Goal: Information Seeking & Learning: Learn about a topic

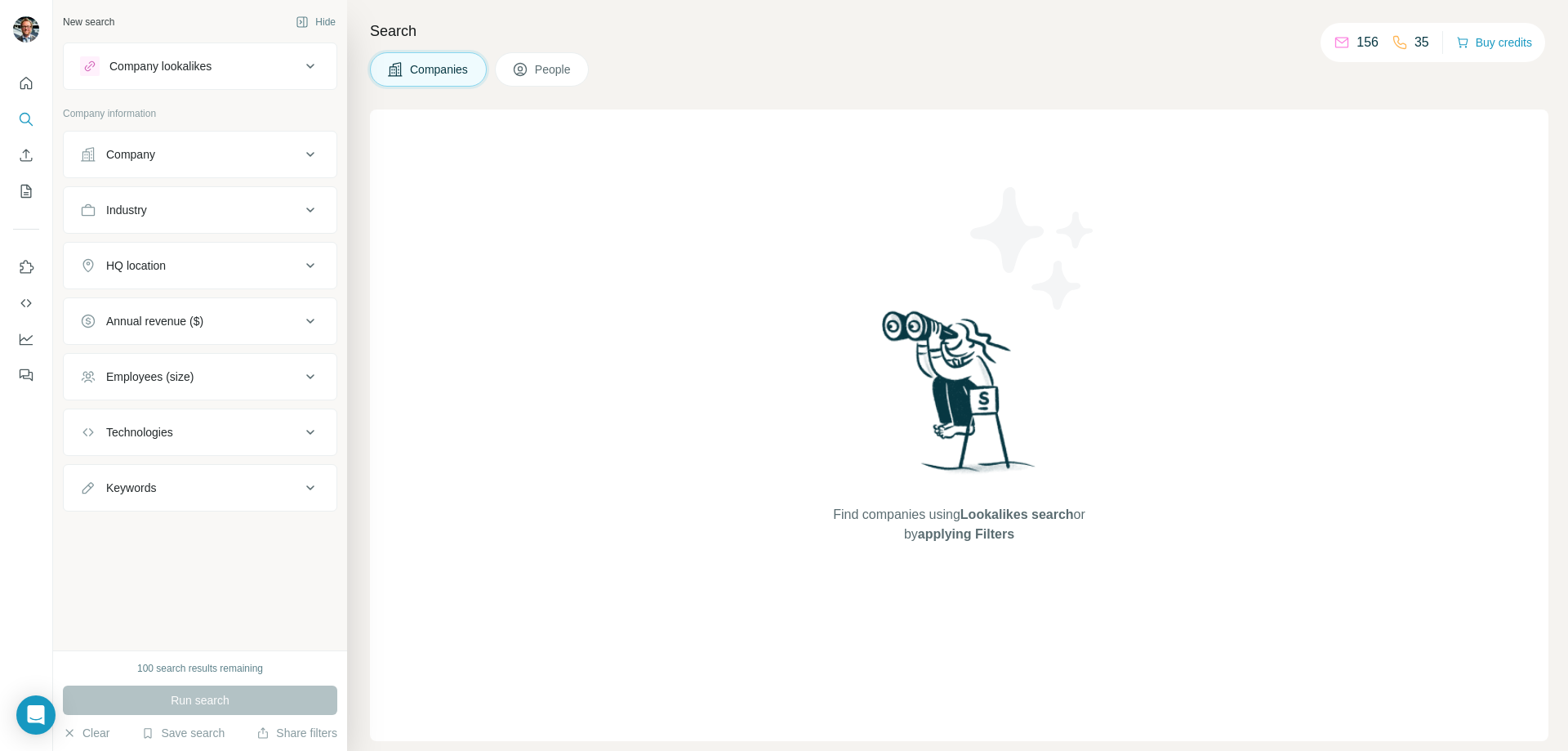
click at [297, 156] on div "Company" at bounding box center [190, 154] width 220 height 17
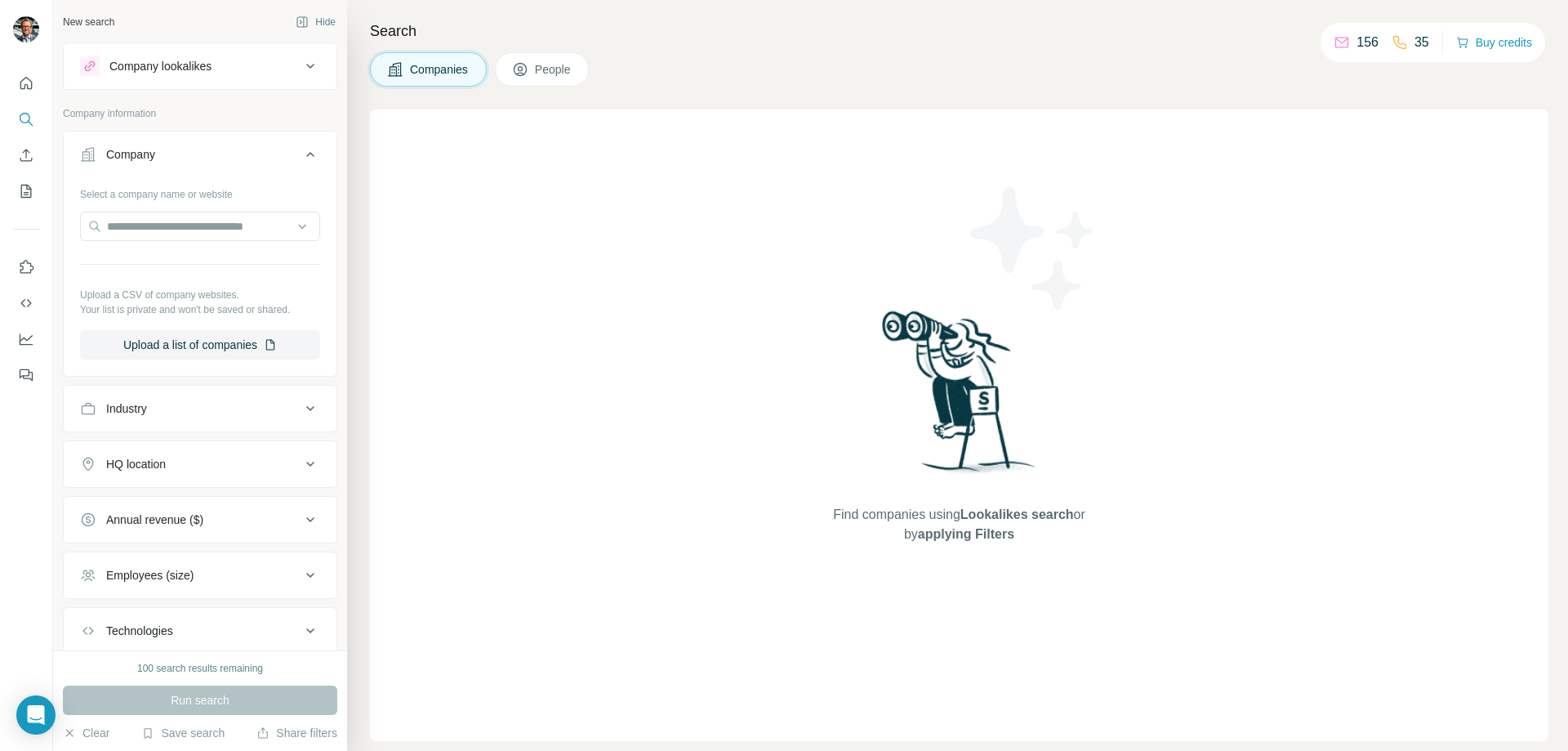
click at [300, 156] on icon at bounding box center [310, 155] width 20 height 20
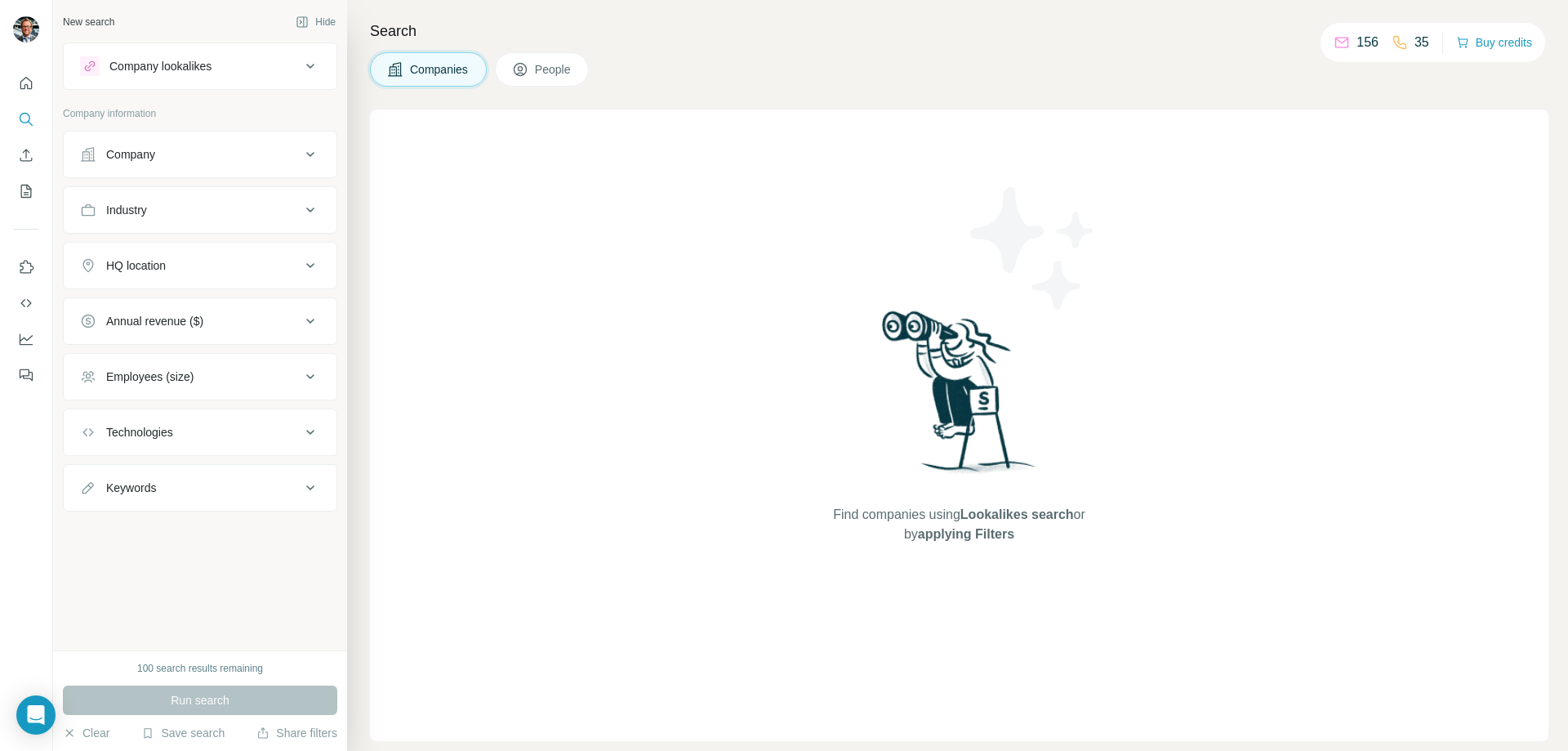
click at [297, 214] on div "Industry" at bounding box center [190, 210] width 220 height 17
click at [263, 246] on input at bounding box center [192, 251] width 202 height 18
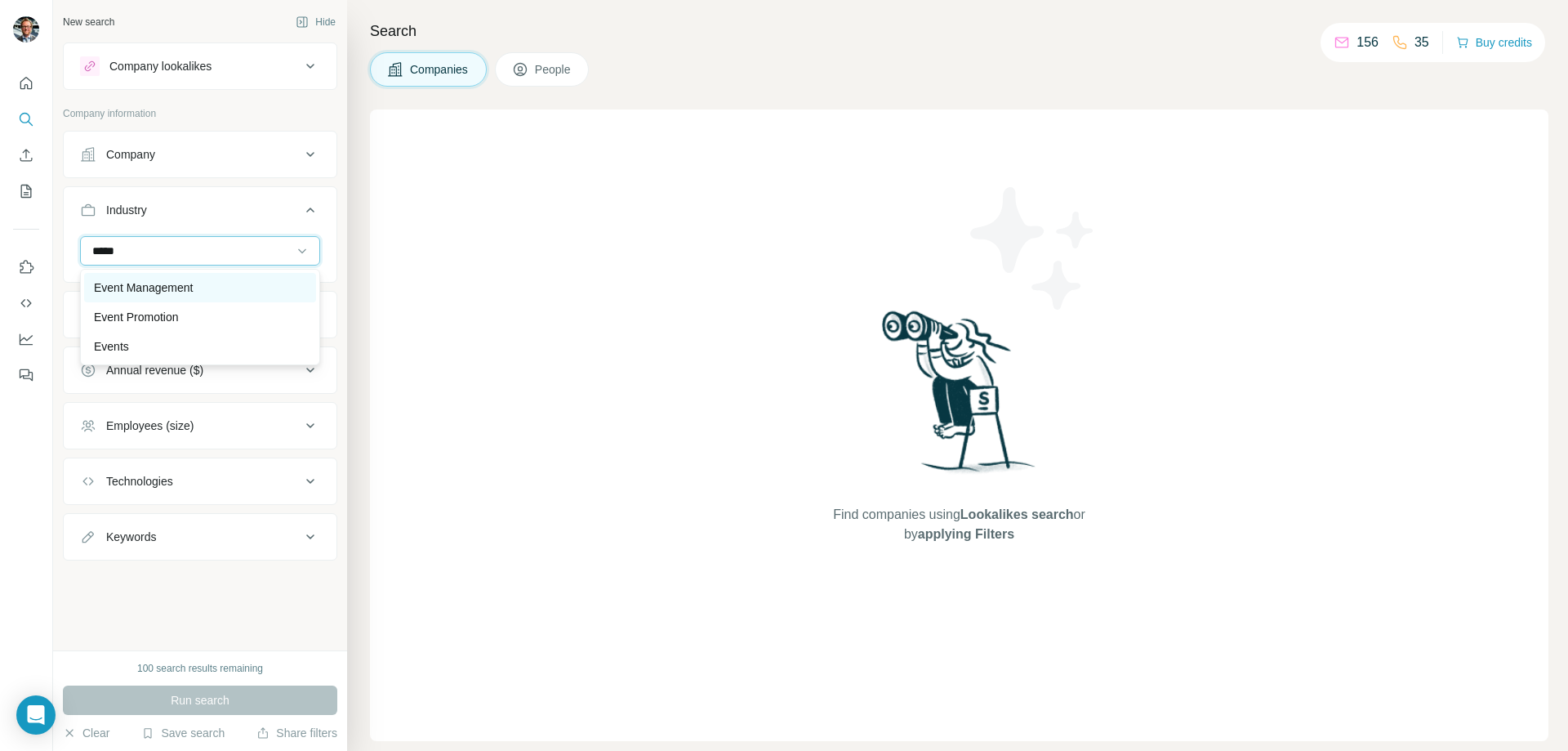
type input "*****"
click at [138, 294] on p "Event Management" at bounding box center [143, 287] width 99 height 17
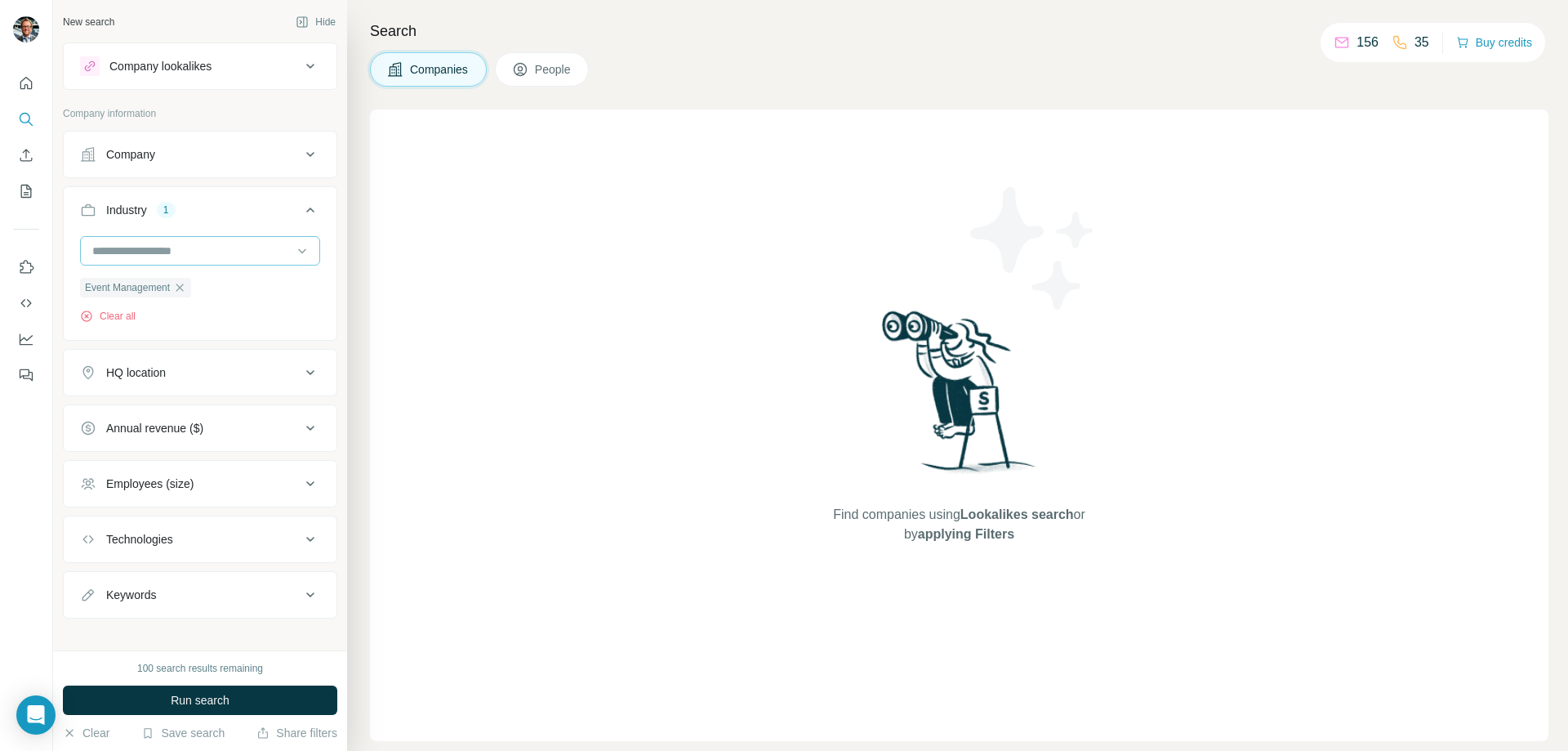
click at [212, 249] on input at bounding box center [192, 251] width 202 height 18
type input "*****"
click at [143, 343] on div "Events" at bounding box center [194, 347] width 200 height 17
click at [171, 214] on div "2" at bounding box center [165, 210] width 19 height 15
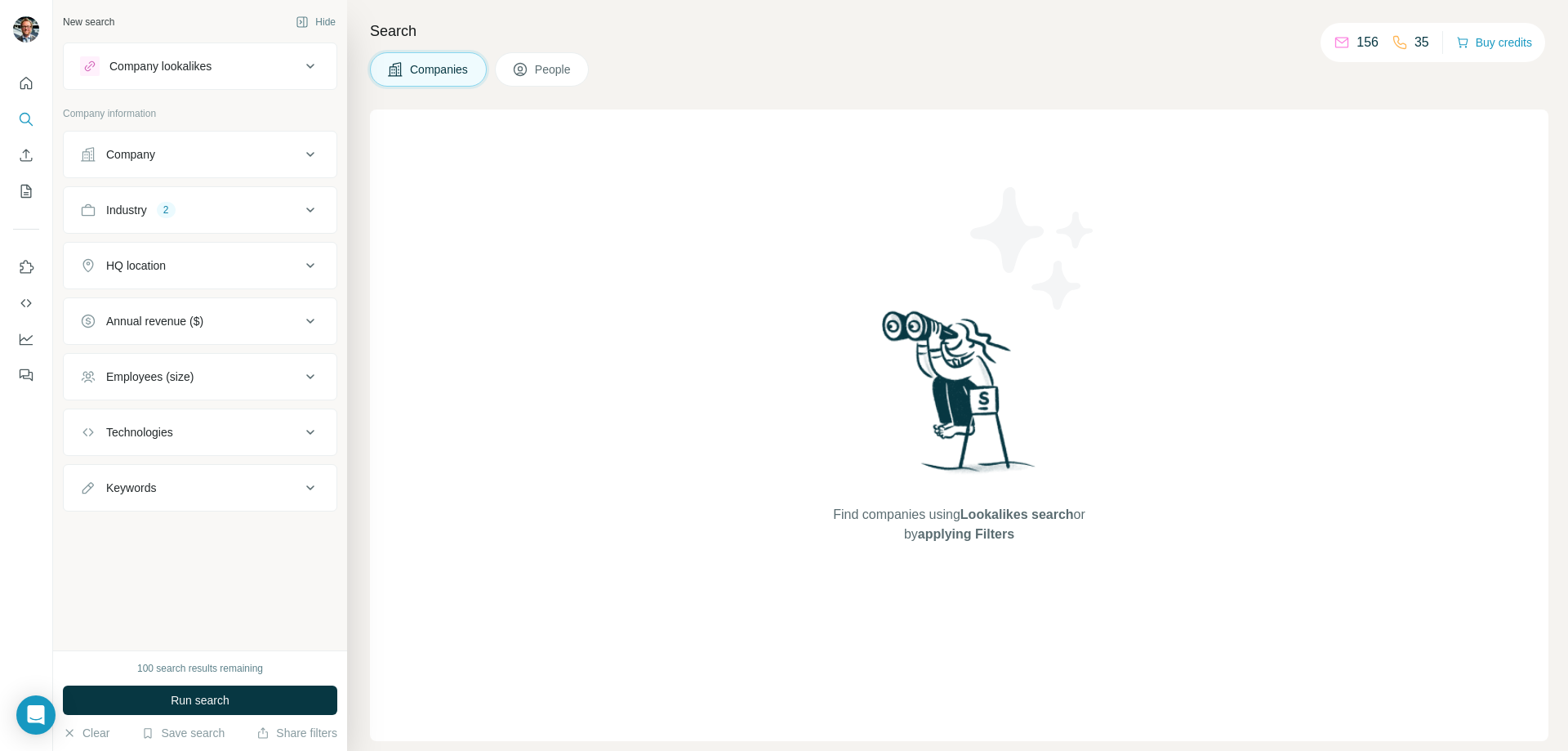
click at [171, 214] on div "2" at bounding box center [165, 210] width 19 height 15
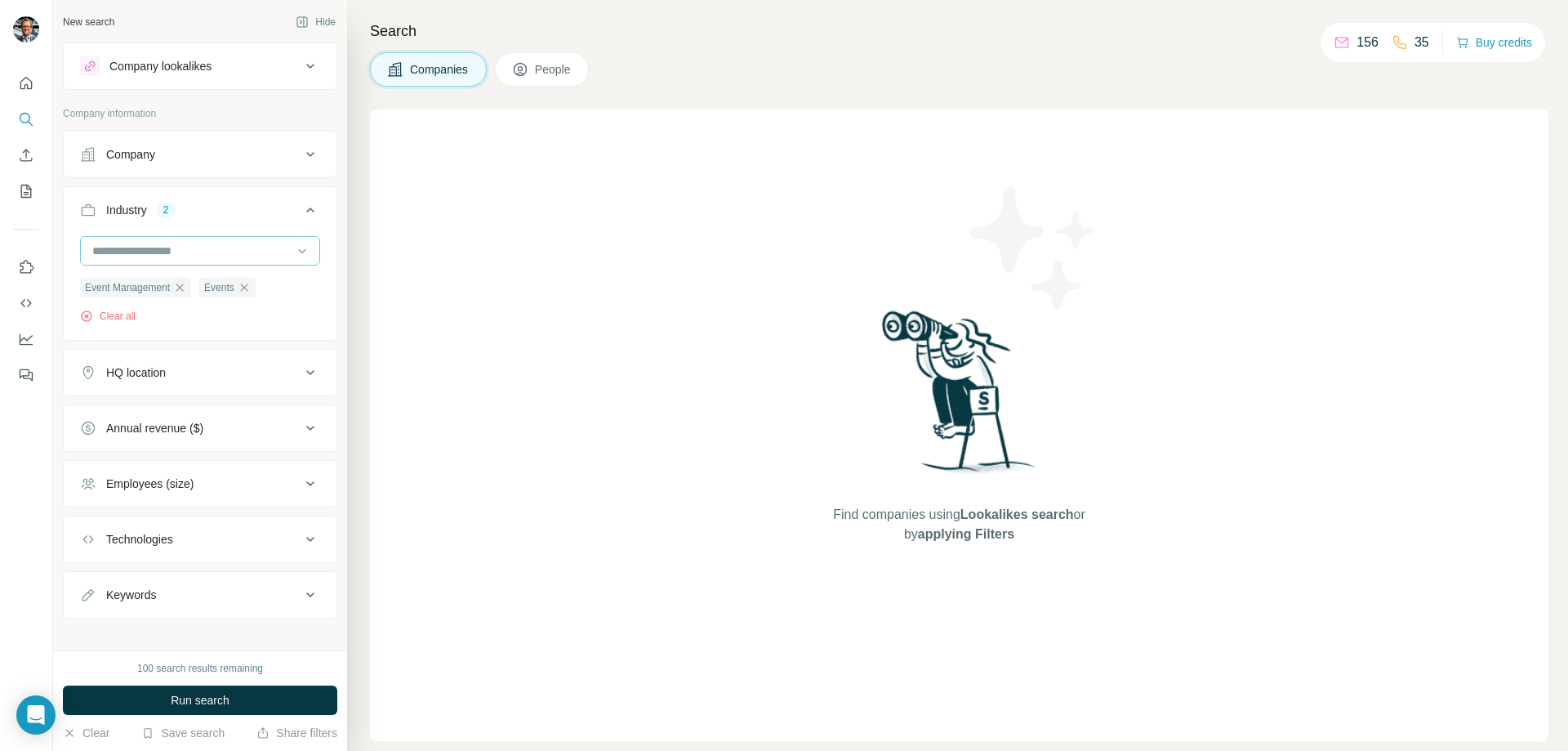
click at [188, 245] on input at bounding box center [192, 251] width 202 height 18
click at [208, 293] on div "Brand Marketing" at bounding box center [194, 284] width 200 height 17
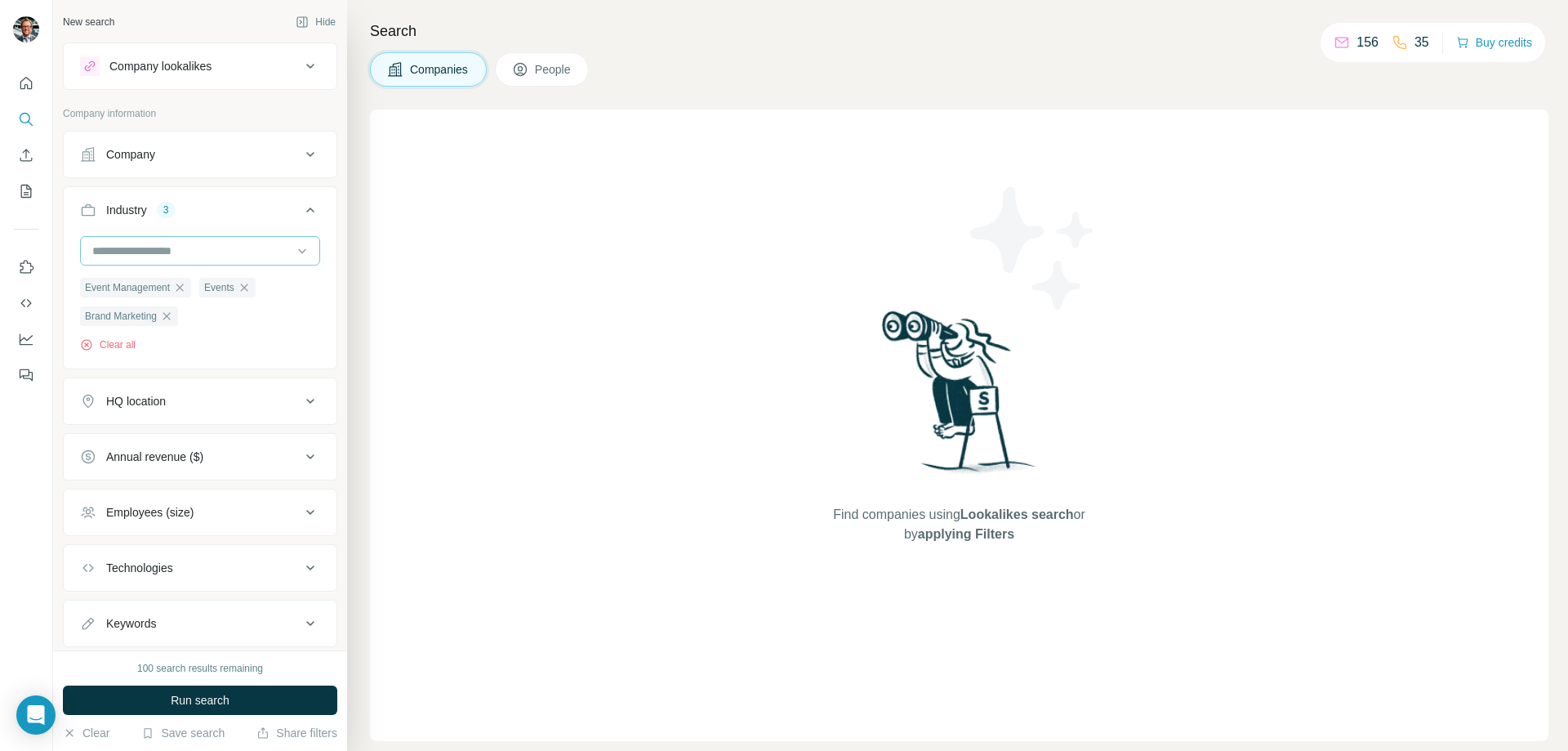
click at [236, 258] on input at bounding box center [192, 251] width 202 height 18
click at [217, 425] on div "HQ location" at bounding box center [200, 401] width 274 height 47
click at [300, 402] on icon at bounding box center [310, 401] width 20 height 20
click at [200, 441] on input "text" at bounding box center [200, 442] width 240 height 29
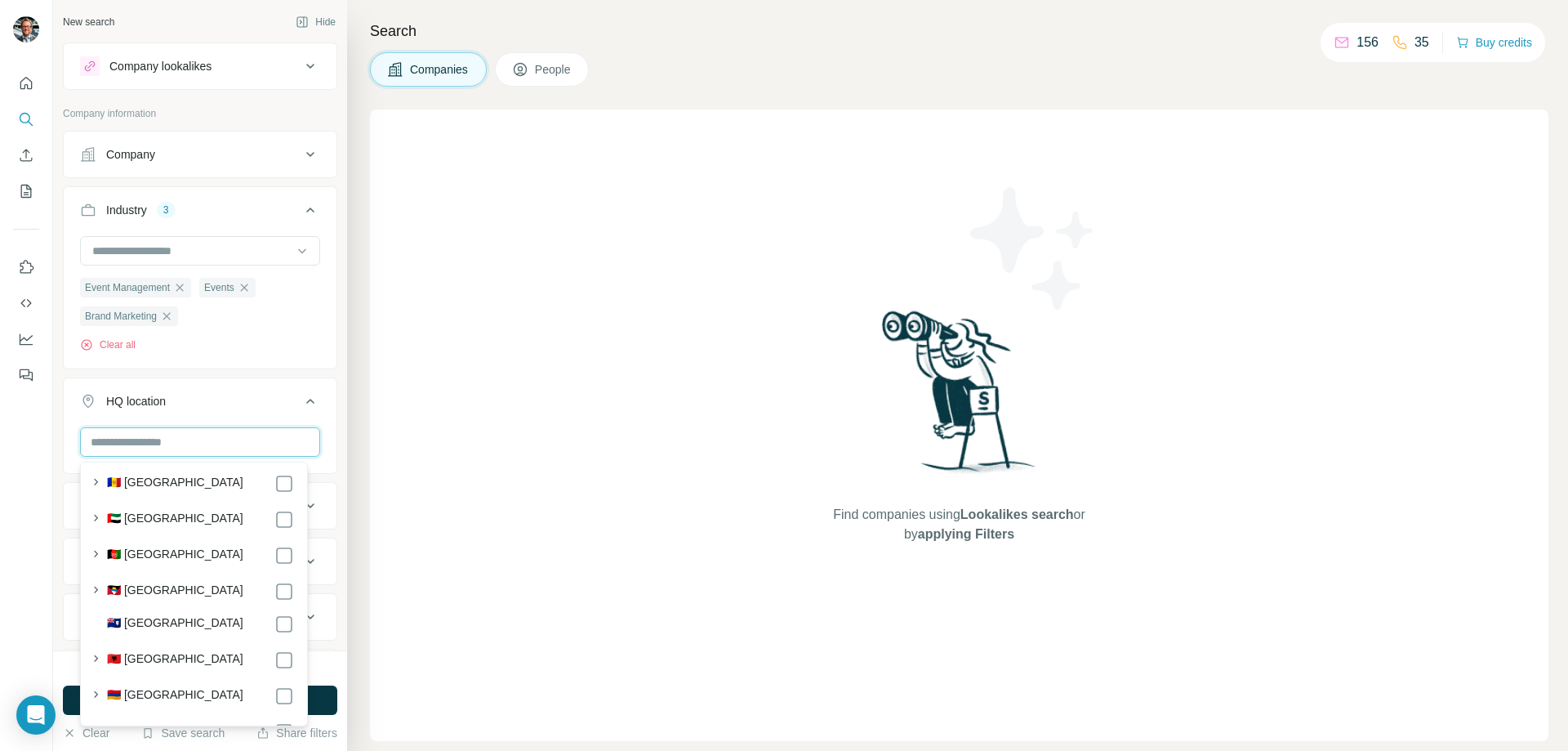
scroll to position [0, 0]
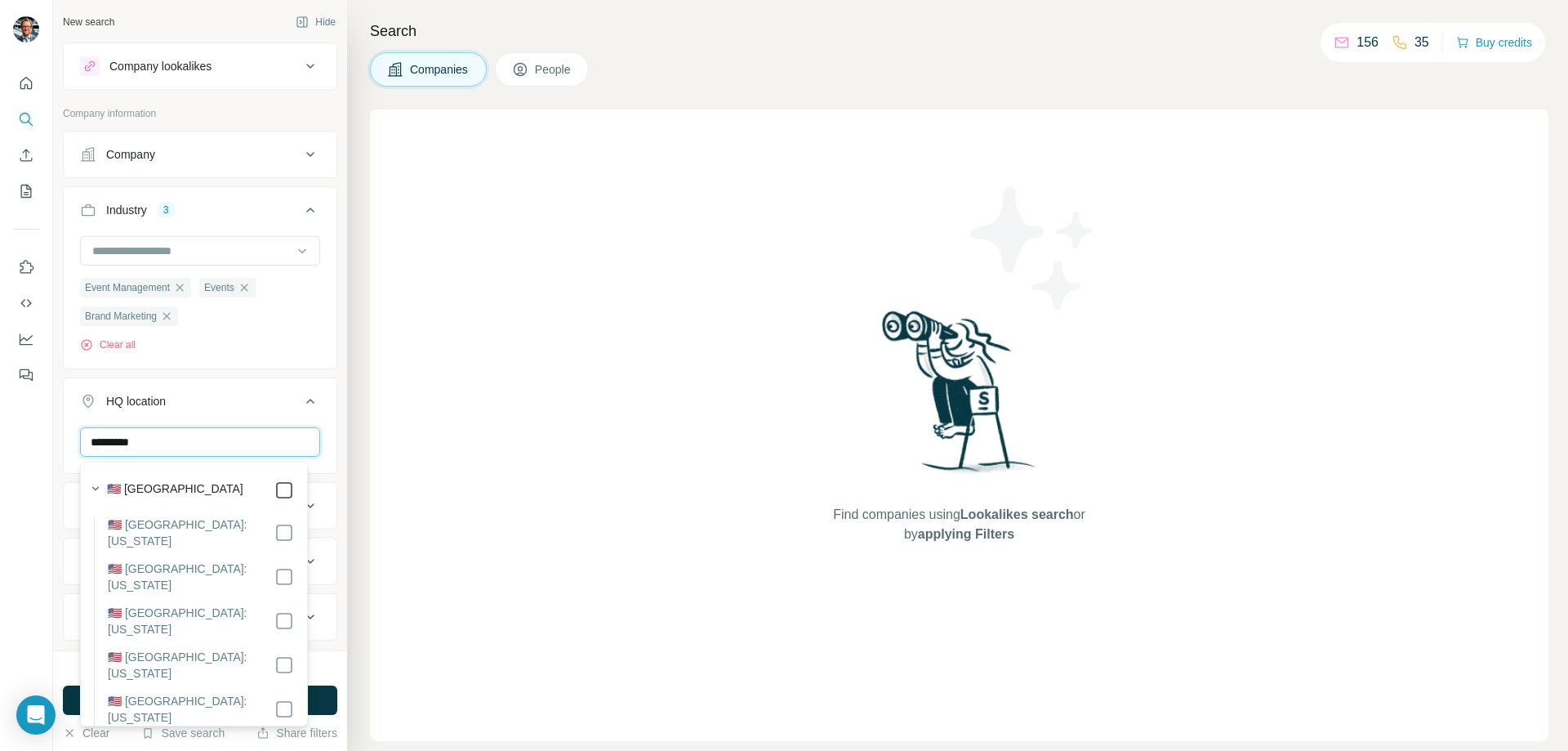
type input "*********"
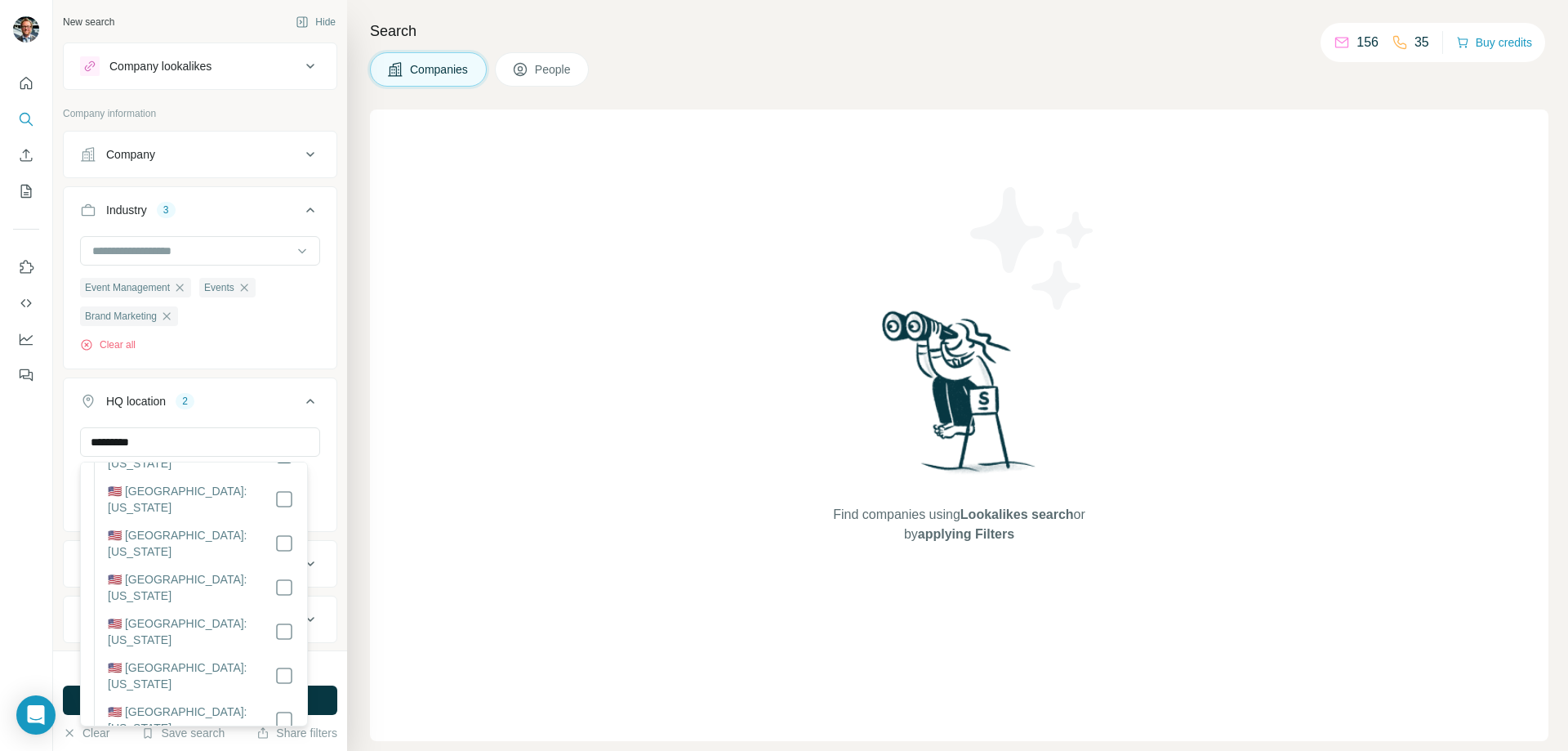
scroll to position [327, 0]
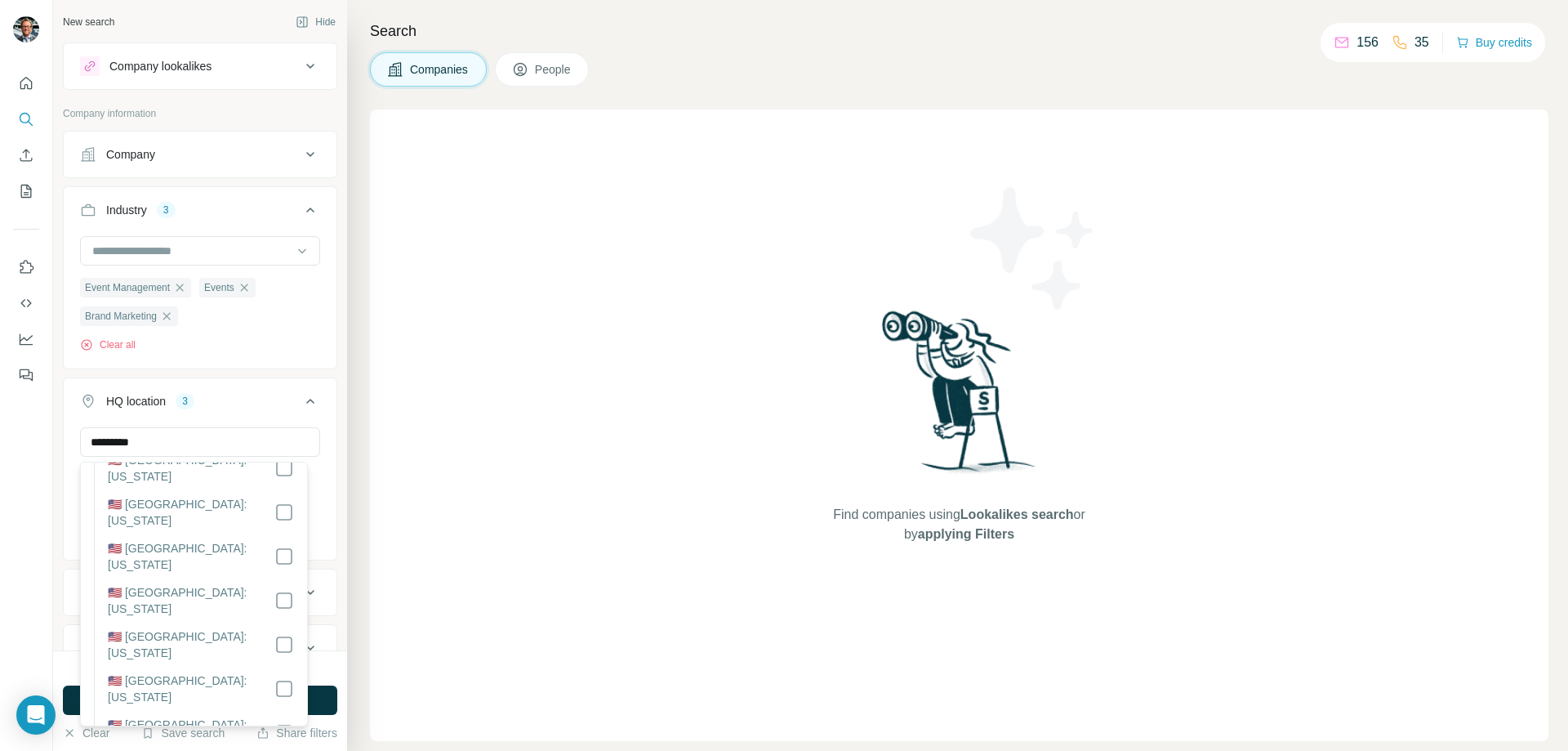
scroll to position [1226, 0]
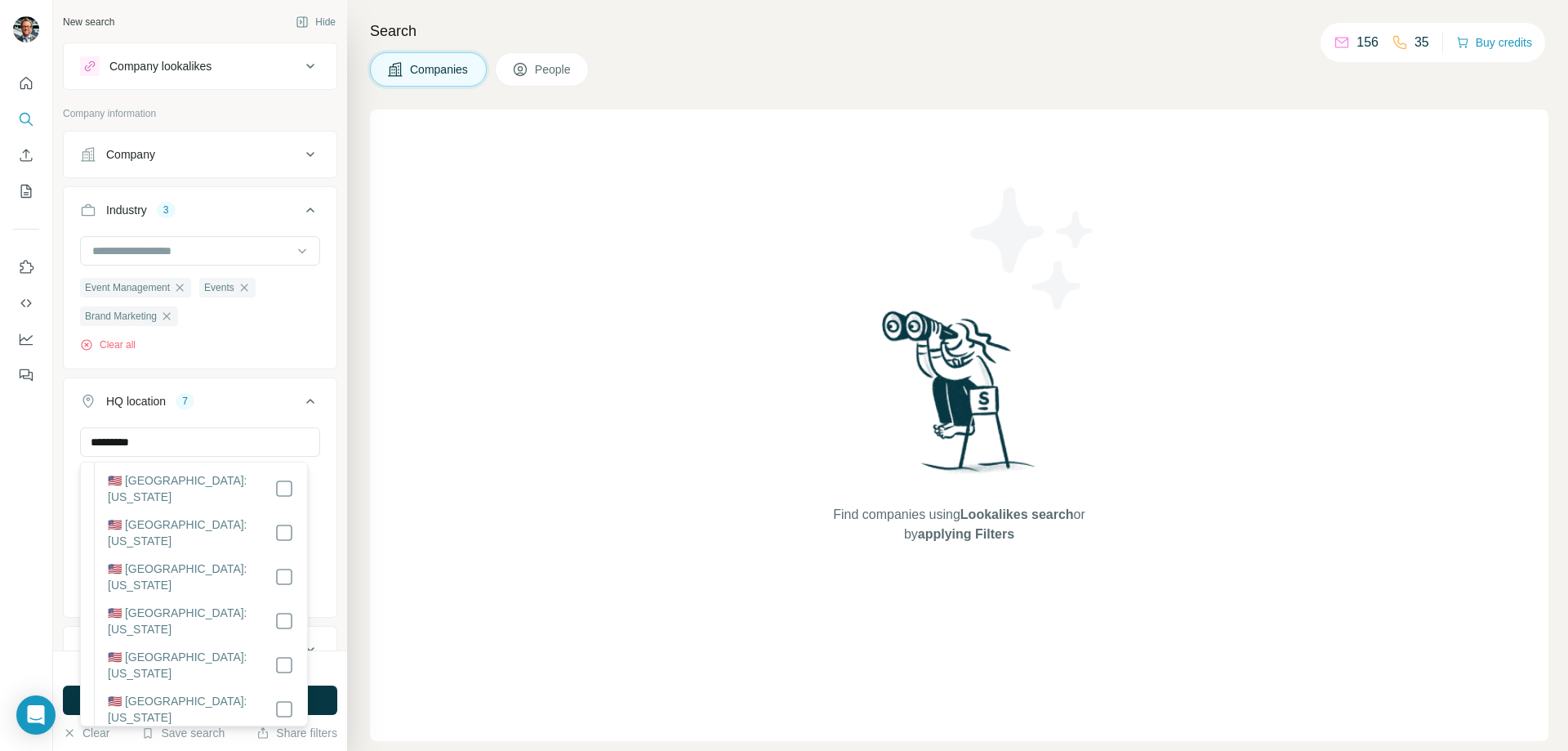
click at [282, 350] on div "Clear all" at bounding box center [200, 345] width 240 height 15
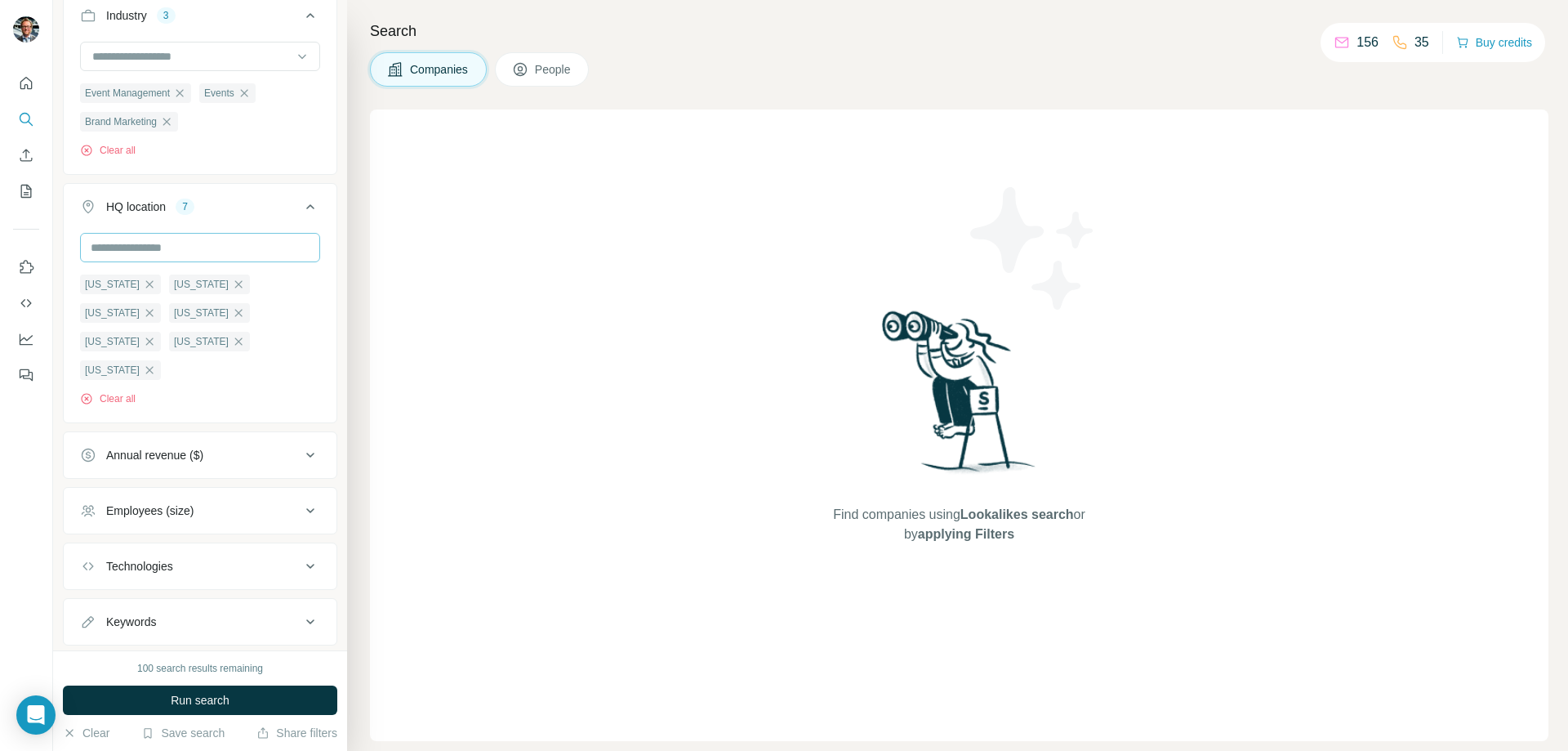
scroll to position [211, 0]
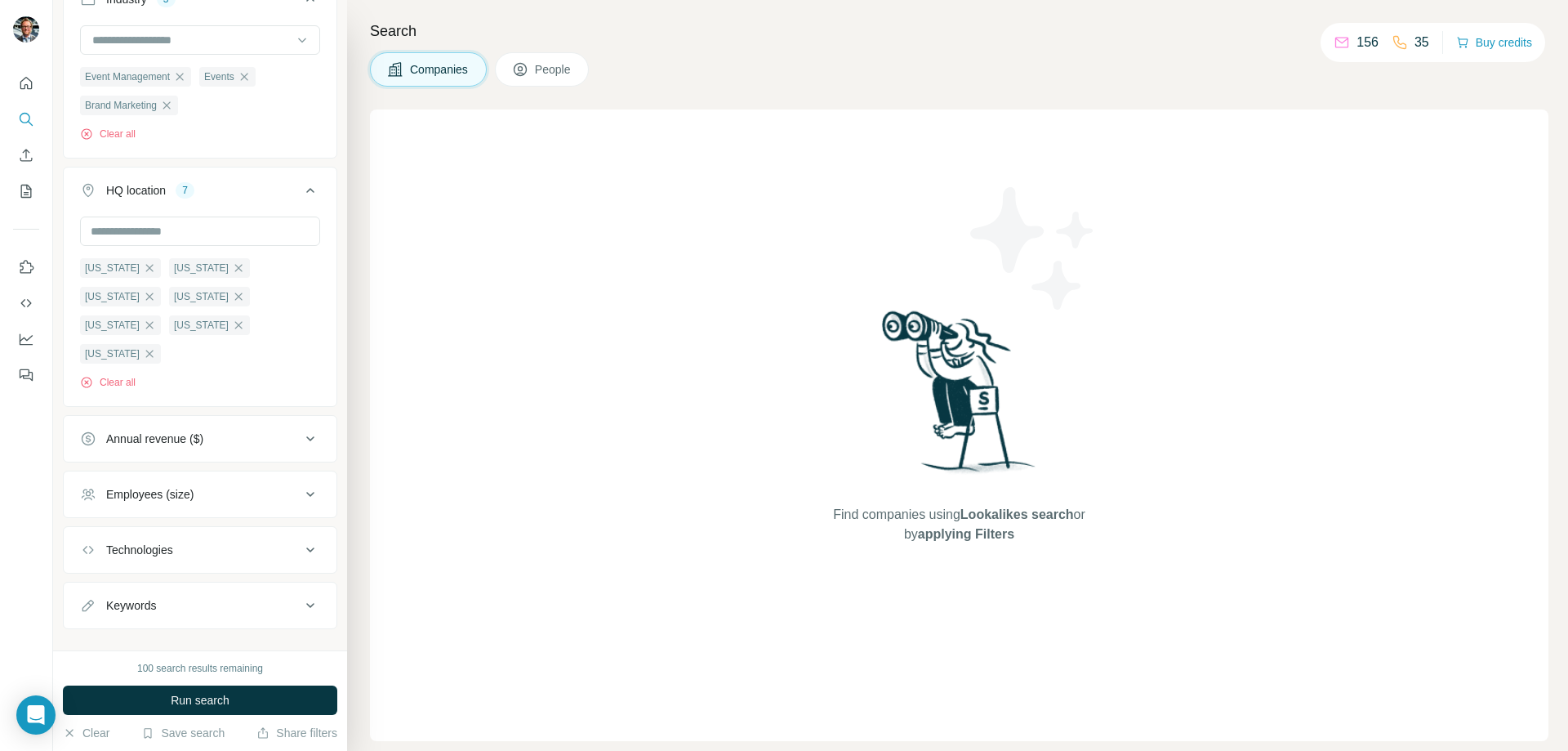
click at [301, 540] on icon at bounding box center [310, 550] width 20 height 20
click at [300, 540] on icon at bounding box center [310, 550] width 20 height 20
click at [220, 597] on div "Keywords" at bounding box center [190, 605] width 220 height 17
click at [161, 634] on input "text" at bounding box center [184, 646] width 208 height 29
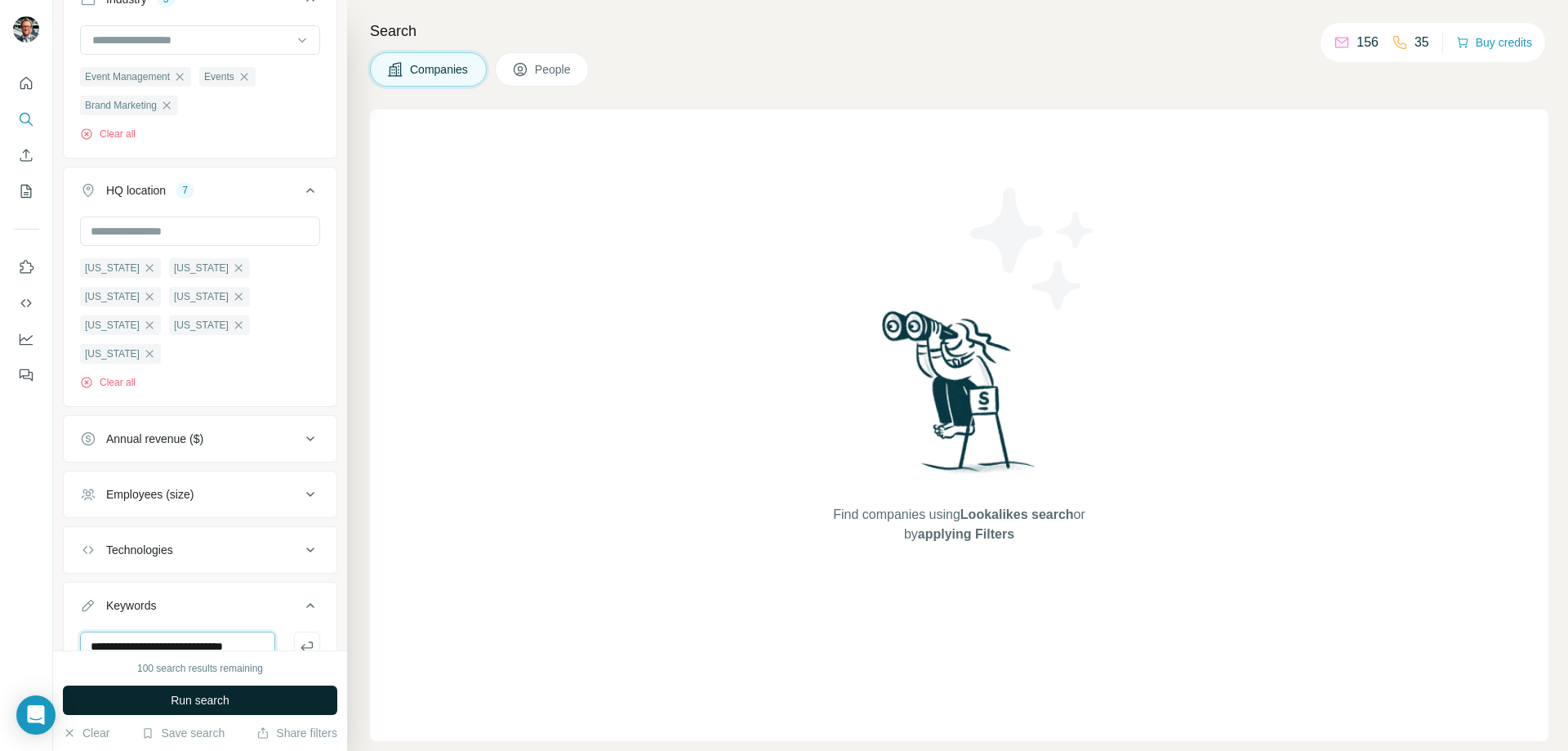
type input "**********"
click at [179, 701] on span "Run search" at bounding box center [200, 700] width 59 height 17
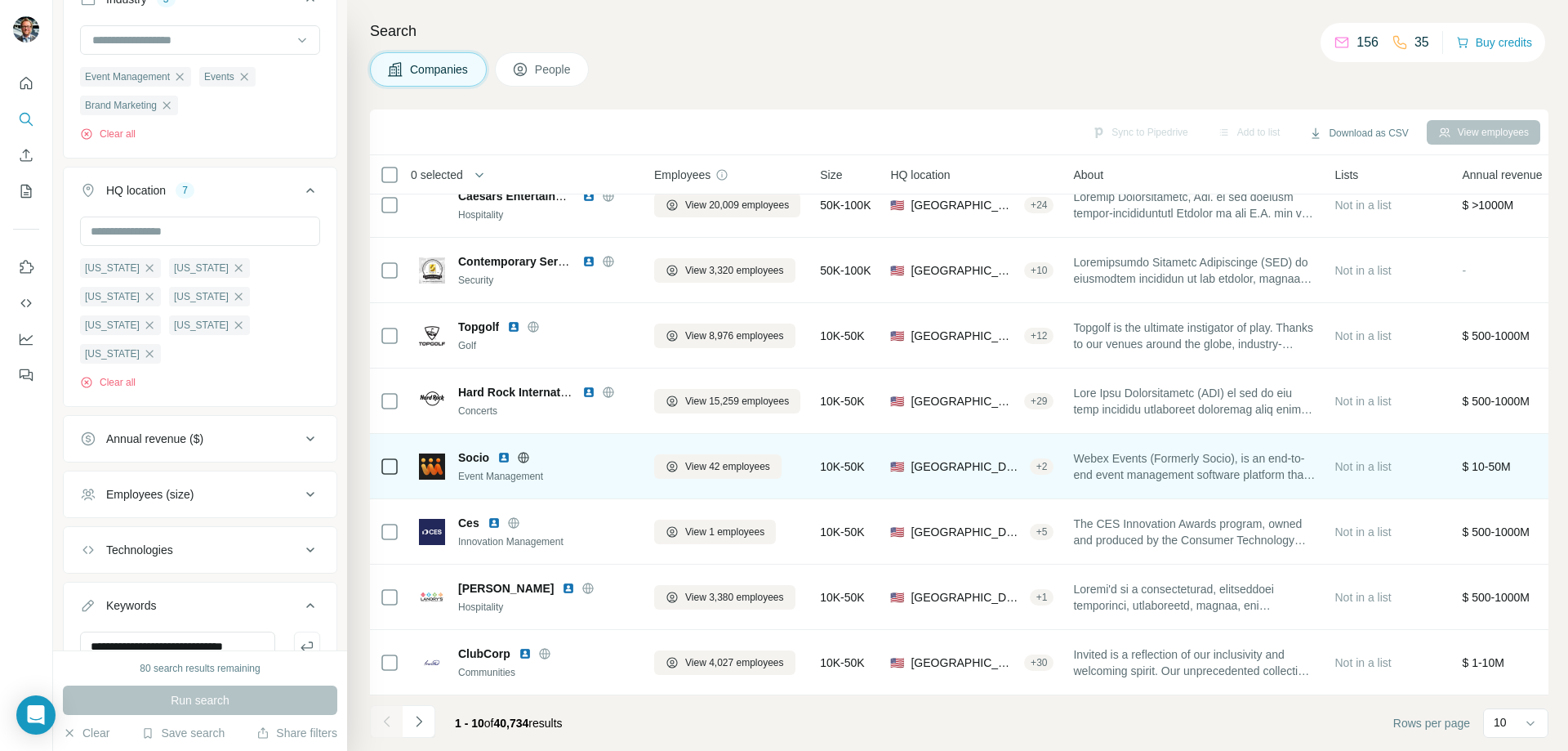
scroll to position [161, 0]
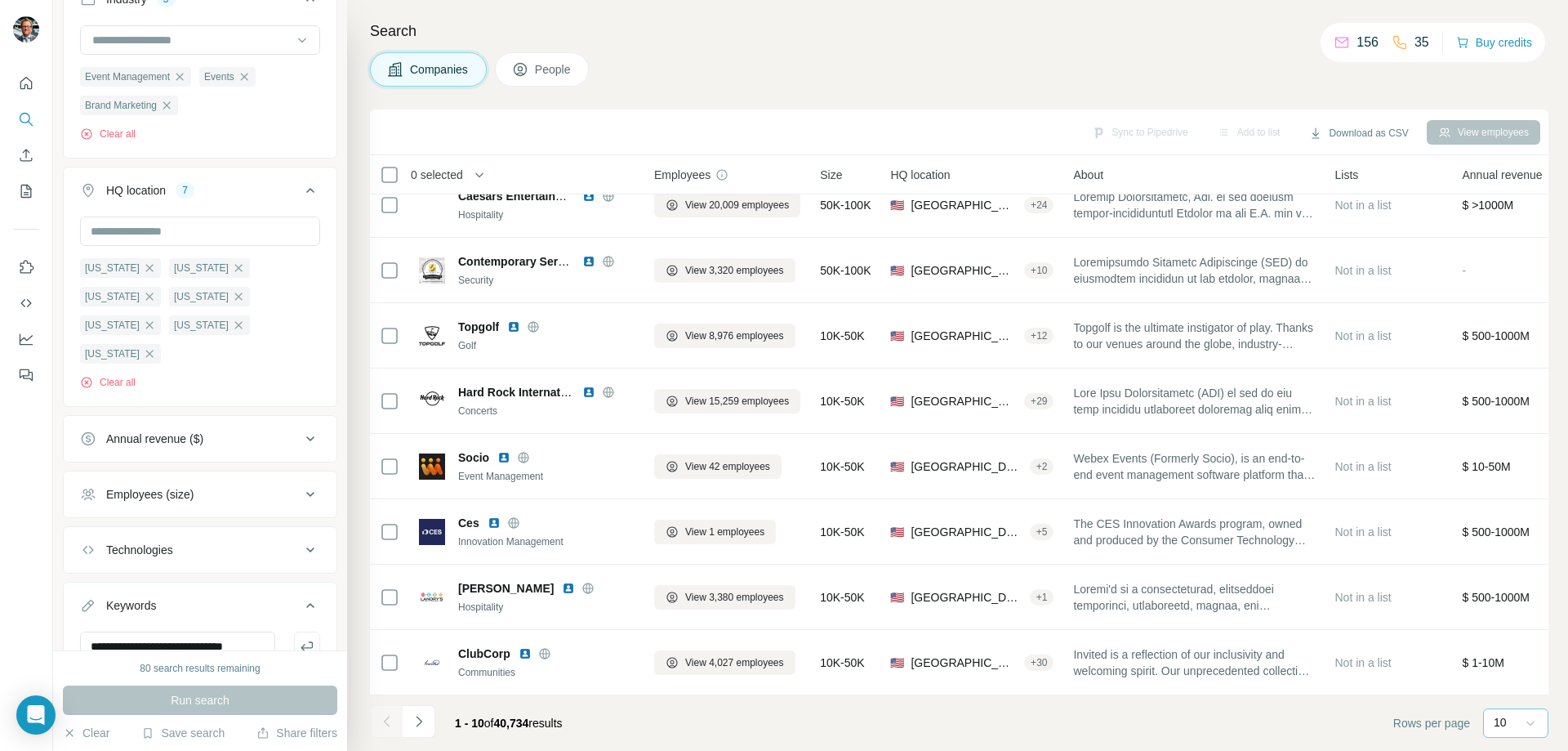
click at [1529, 719] on icon at bounding box center [1531, 723] width 17 height 17
click at [1518, 595] on div "60" at bounding box center [1516, 598] width 37 height 17
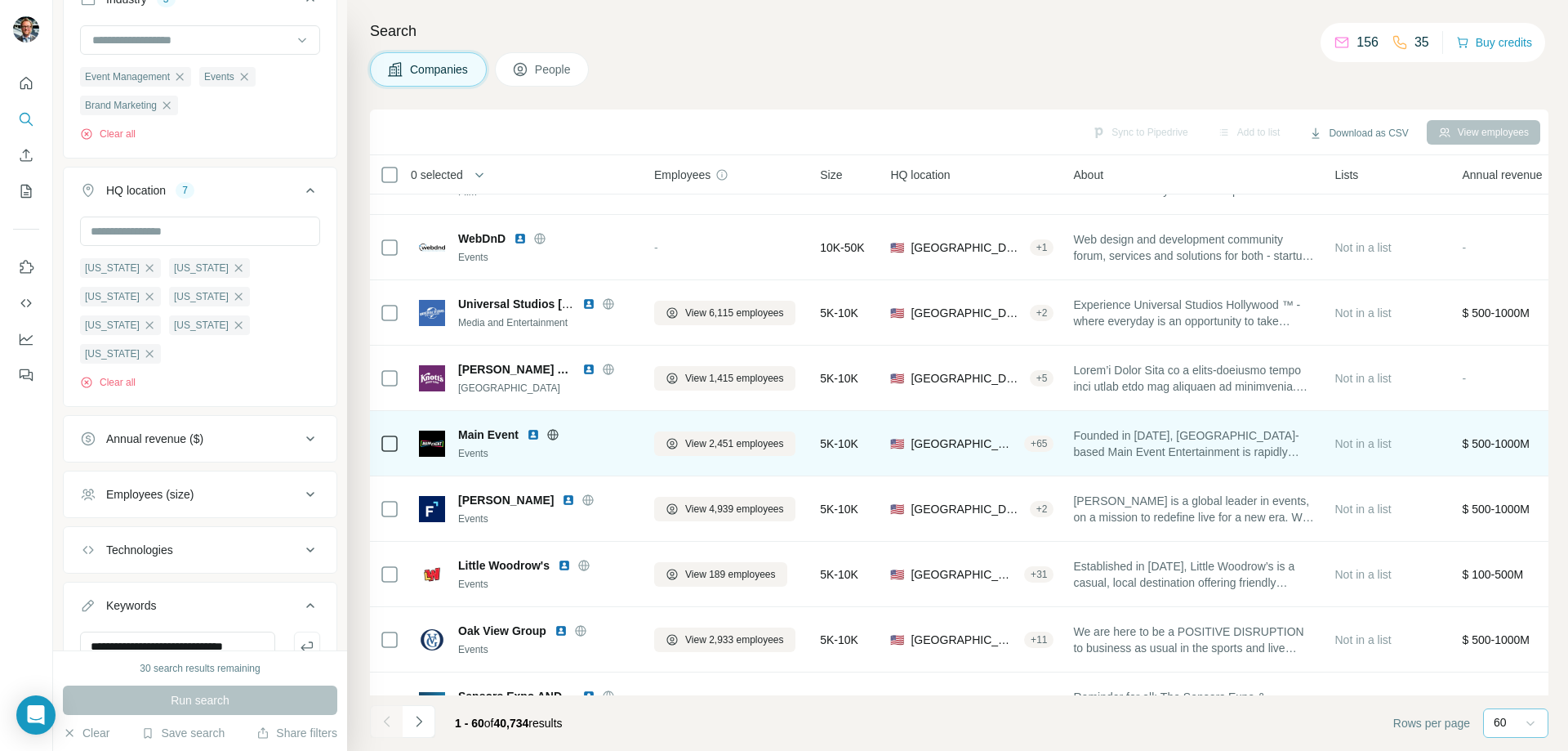
scroll to position [1877, 0]
click at [531, 436] on img at bounding box center [532, 433] width 13 height 13
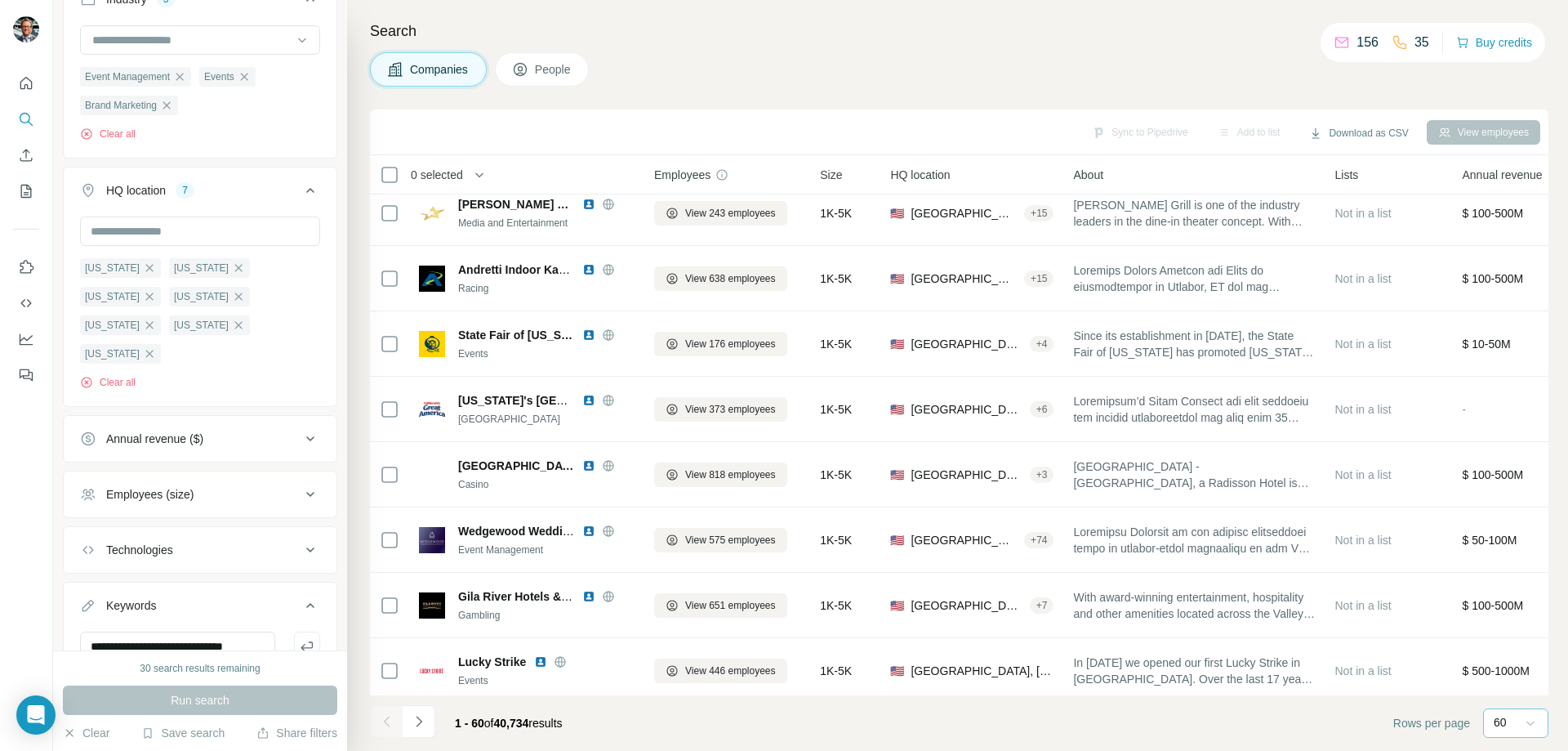
scroll to position [3430, 0]
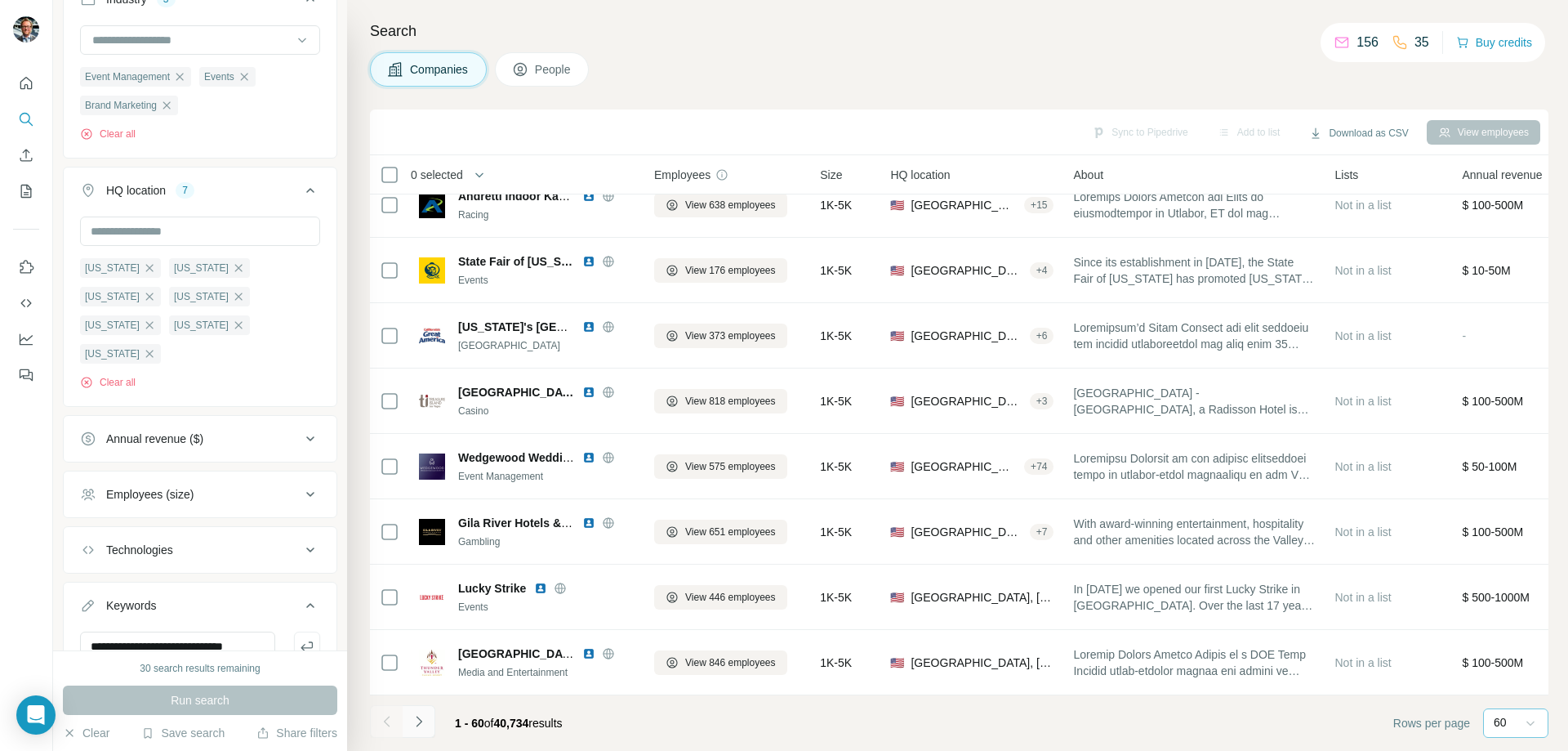
click at [425, 728] on icon "Navigate to next page" at bounding box center [419, 722] width 17 height 17
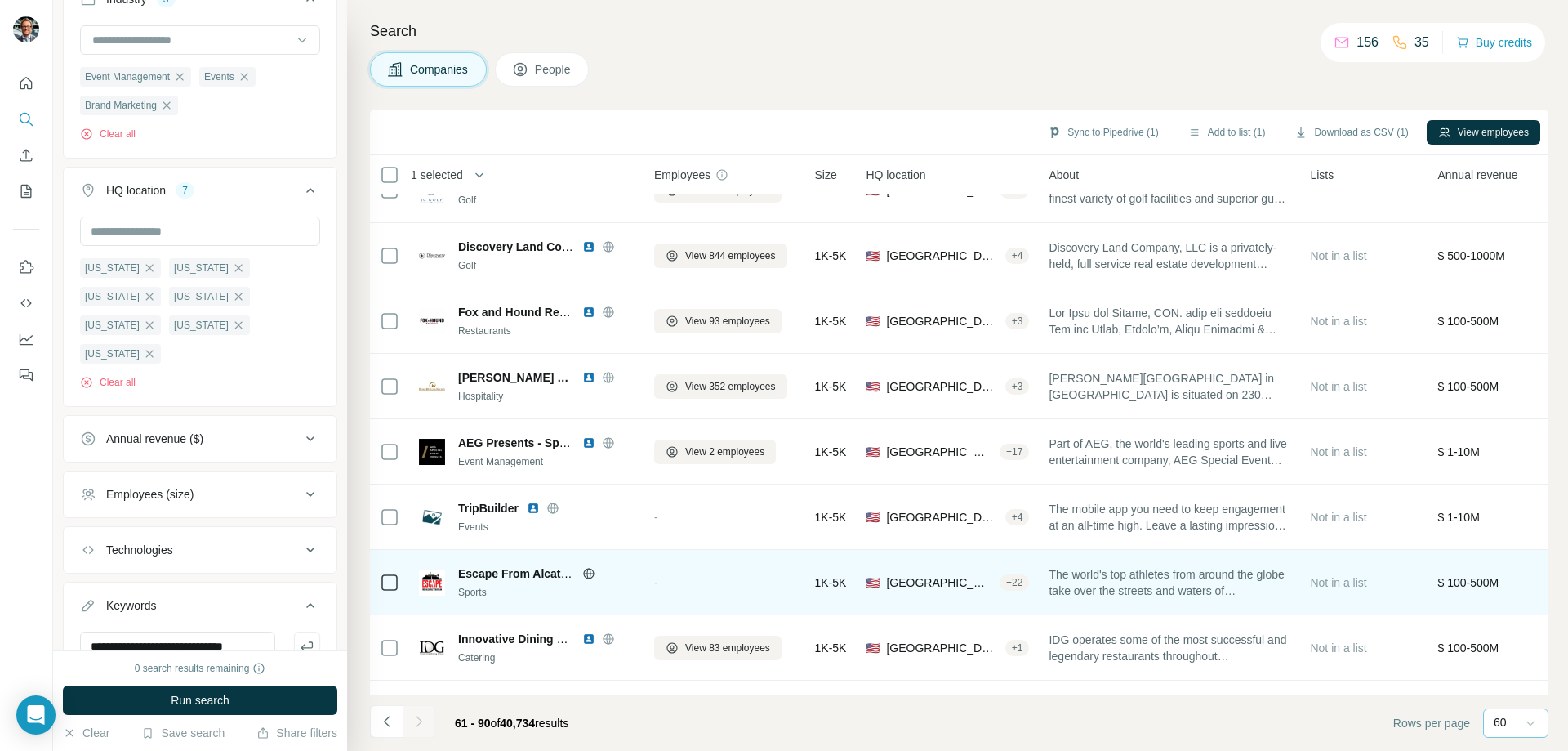
scroll to position [1469, 0]
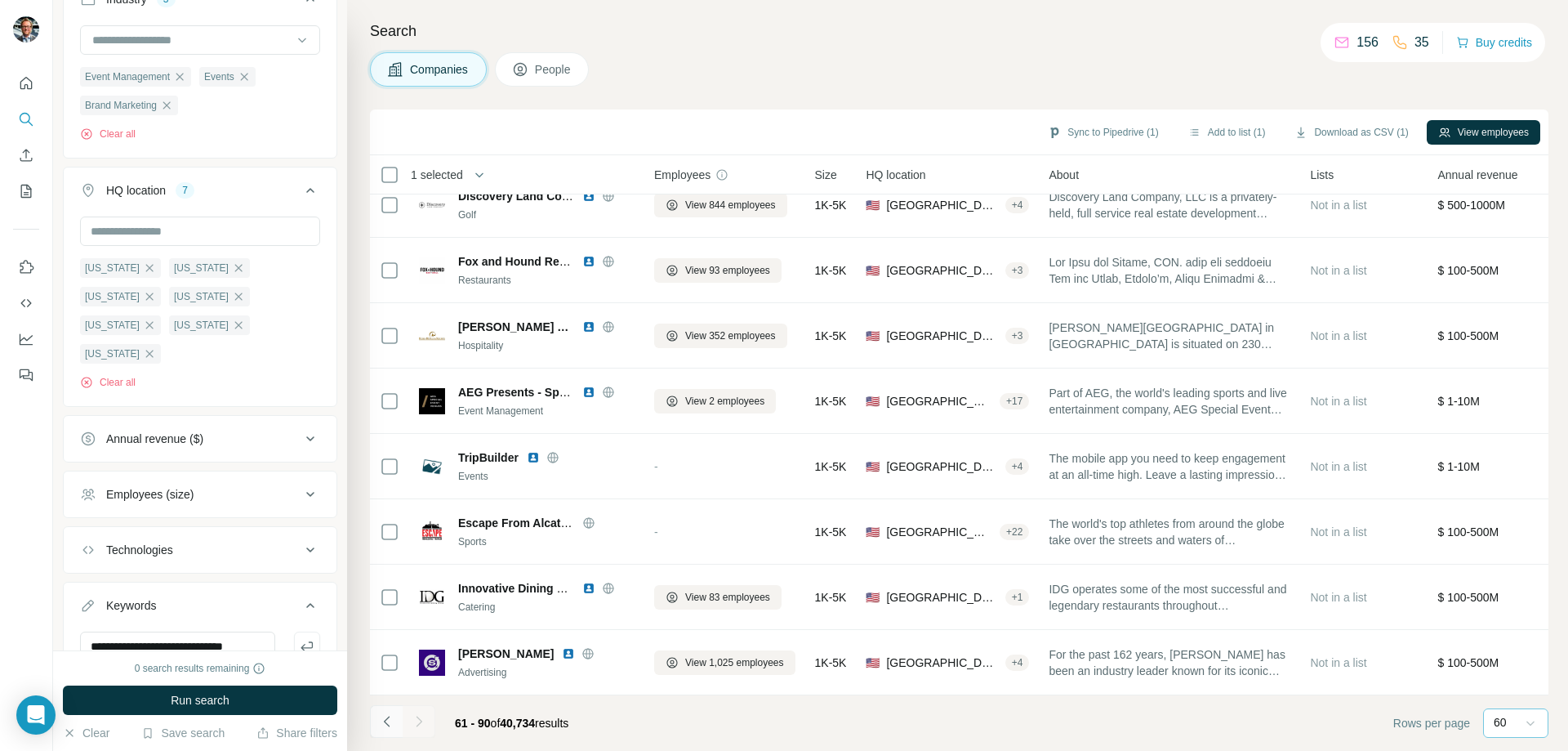
click at [385, 726] on icon "Navigate to previous page" at bounding box center [387, 722] width 17 height 17
